Goal: Task Accomplishment & Management: Use online tool/utility

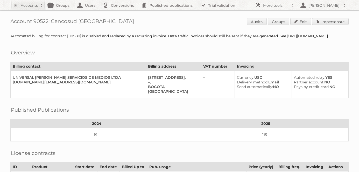
scroll to position [2, 0]
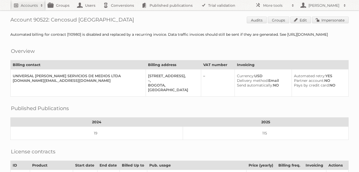
click at [32, 4] on h2 "Accounts" at bounding box center [29, 5] width 17 height 5
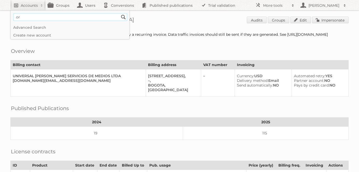
type input"] "o"
type input"] "price shoes"
click at [120, 13] on input "Search" at bounding box center [124, 17] width 8 height 8
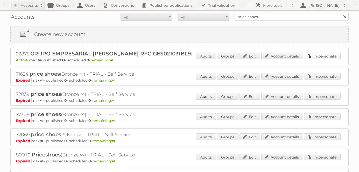
click at [331, 56] on link "Impersonate" at bounding box center [322, 56] width 37 height 7
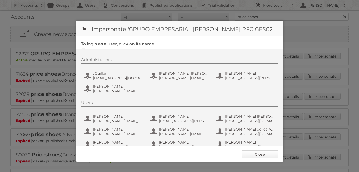
click at [268, 153] on link "Close" at bounding box center [260, 155] width 36 height 8
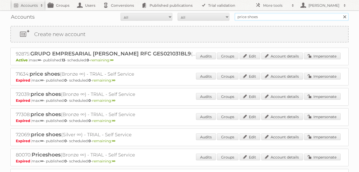
click at [244, 16] on input "price shoes" at bounding box center [292, 17] width 114 height 8
type input "indaba"
click at [341, 13] on input "Search" at bounding box center [345, 17] width 8 height 8
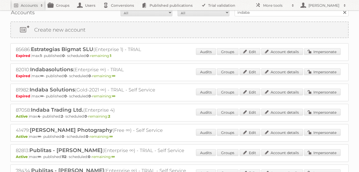
scroll to position [5, 0]
click at [316, 113] on link "Impersonate" at bounding box center [322, 111] width 37 height 7
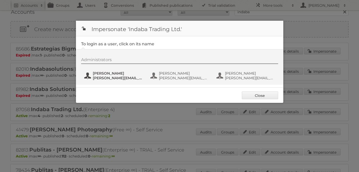
click at [121, 77] on span "[PERSON_NAME][EMAIL_ADDRESS][DOMAIN_NAME]" at bounding box center [118, 78] width 50 height 5
